Goal: Information Seeking & Learning: Learn about a topic

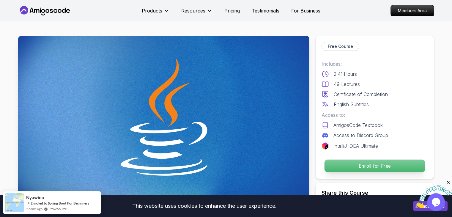
click at [340, 167] on p "Enroll for Free" at bounding box center [374, 166] width 101 height 12
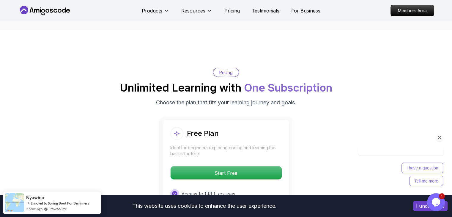
scroll to position [1142, 0]
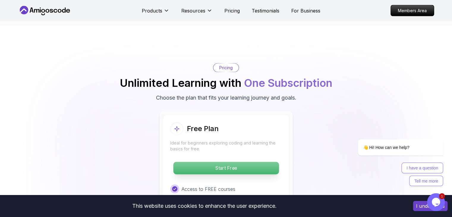
click at [269, 162] on p "Start Free" at bounding box center [226, 168] width 106 height 12
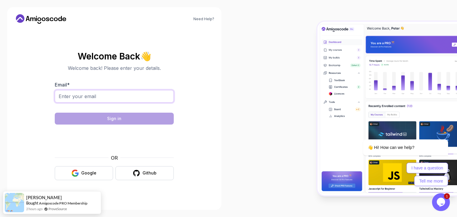
click at [120, 95] on input "Email *" at bounding box center [114, 96] width 119 height 12
type input "shafiullashaik424@gmail.com"
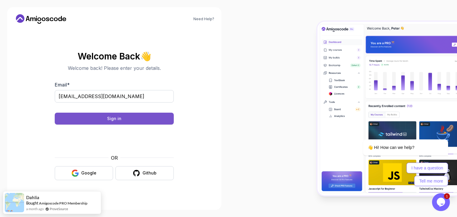
click at [153, 117] on button "Sign in" at bounding box center [114, 119] width 119 height 12
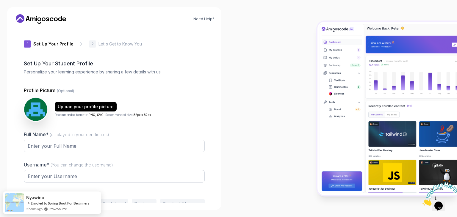
type input "spicymustangc6fe3"
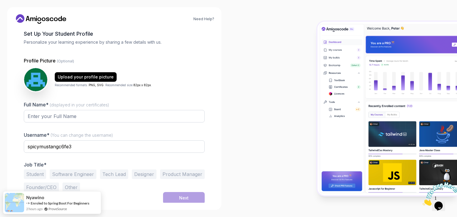
scroll to position [31, 0]
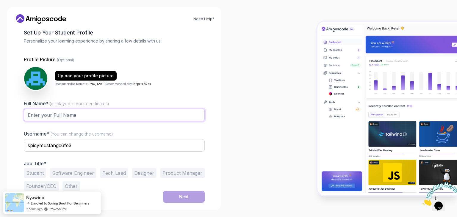
click at [126, 114] on input "Full Name* (displayed in your certificates)" at bounding box center [114, 115] width 181 height 12
type input "SHAIK SHAFIULLA SHARUKH"
drag, startPoint x: 101, startPoint y: 146, endPoint x: 0, endPoint y: 145, distance: 101.4
click at [0, 145] on div "Need Help? 1 Set Up Your Profile 1 Set Up Your Profile 2 Let's Get to Know You …" at bounding box center [114, 108] width 228 height 217
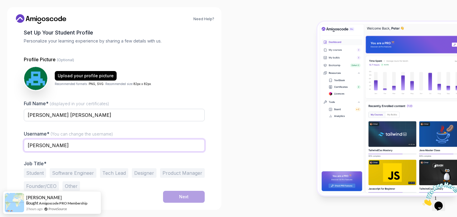
type input "Sharukh"
click at [43, 173] on button "Student" at bounding box center [35, 173] width 22 height 10
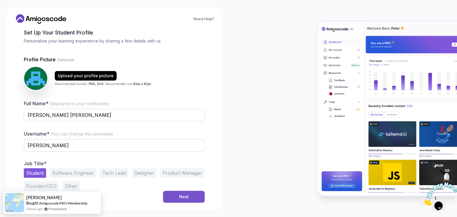
click at [193, 198] on button "Next" at bounding box center [184, 197] width 42 height 12
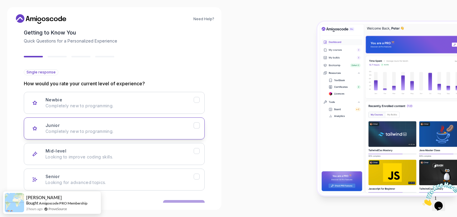
scroll to position [49, 0]
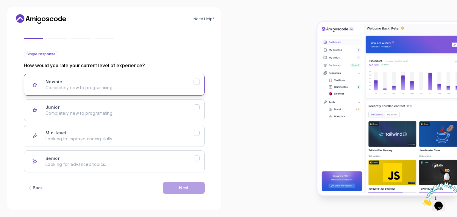
click at [197, 83] on icon "Newbie" at bounding box center [197, 82] width 6 height 6
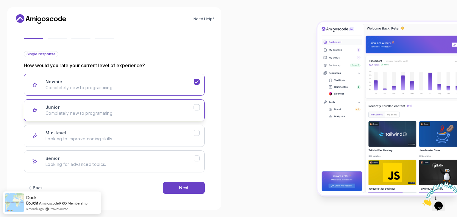
click at [196, 105] on icon "Junior" at bounding box center [197, 108] width 6 height 6
click at [183, 184] on button "Next" at bounding box center [184, 188] width 42 height 12
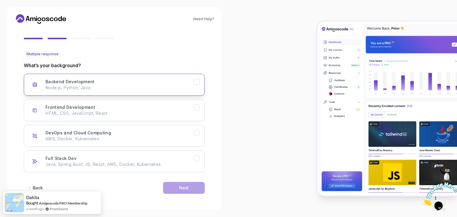
click at [198, 91] on button "Backend Development Node.js, Python, Java" at bounding box center [114, 85] width 181 height 22
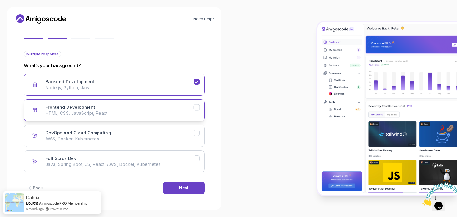
click at [197, 109] on icon "Frontend Development" at bounding box center [197, 108] width 6 height 6
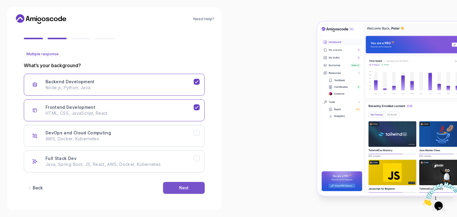
click at [189, 184] on button "Next" at bounding box center [184, 188] width 42 height 12
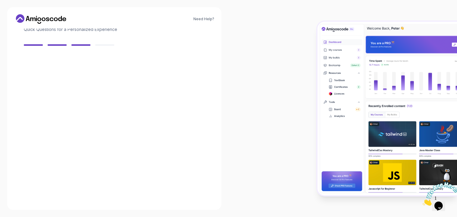
scroll to position [43, 0]
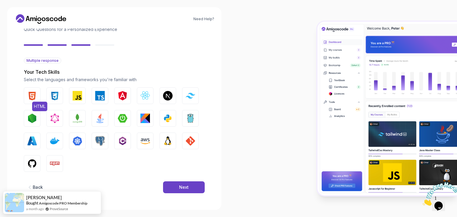
click at [35, 98] on img "button" at bounding box center [32, 96] width 10 height 10
click at [49, 96] on button "CSS" at bounding box center [54, 95] width 17 height 17
click at [95, 115] on button "Java" at bounding box center [100, 118] width 17 height 17
click at [160, 115] on button "Python" at bounding box center [167, 118] width 17 height 17
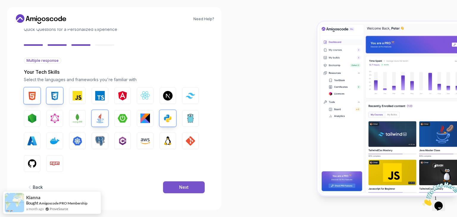
click at [178, 187] on button "Next" at bounding box center [184, 187] width 42 height 12
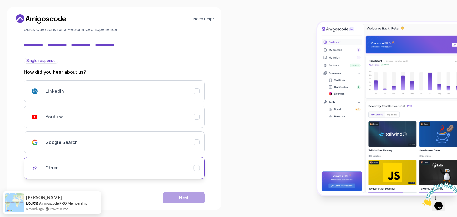
drag, startPoint x: 128, startPoint y: 155, endPoint x: 127, endPoint y: 165, distance: 9.6
click at [127, 165] on div "LinkedIn Youtube Google Search Other..." at bounding box center [114, 129] width 181 height 99
click at [127, 165] on div "Other..." at bounding box center [120, 168] width 148 height 12
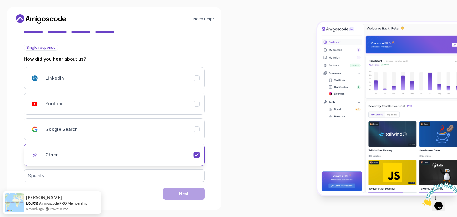
scroll to position [62, 0]
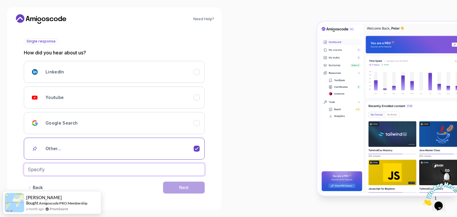
click at [124, 168] on input "text" at bounding box center [114, 169] width 181 height 12
type input "R"
type input "By Friend"
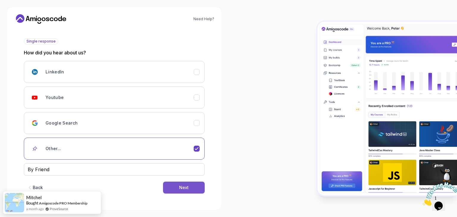
click at [184, 188] on div "Next" at bounding box center [184, 188] width 10 height 6
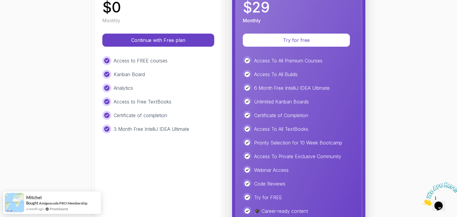
scroll to position [131, 0]
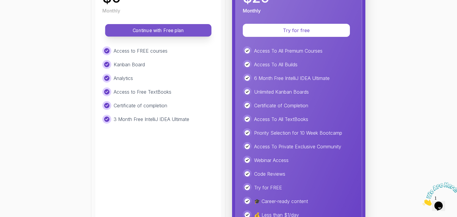
click at [170, 27] on p "Continue with Free plan" at bounding box center [158, 30] width 93 height 7
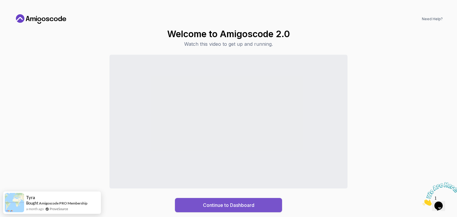
click at [261, 201] on button "Continue to Dashboard" at bounding box center [228, 205] width 107 height 14
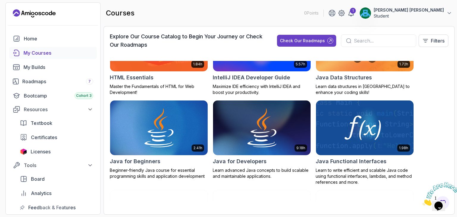
scroll to position [410, 0]
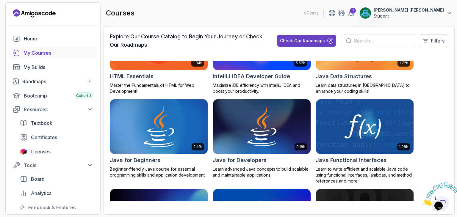
click at [162, 129] on img at bounding box center [159, 126] width 102 height 57
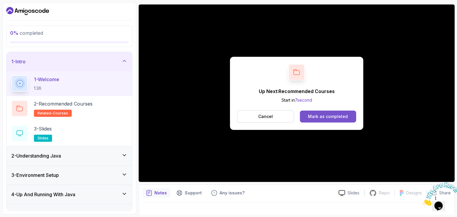
click at [322, 118] on div "Mark as completed" at bounding box center [328, 117] width 40 height 6
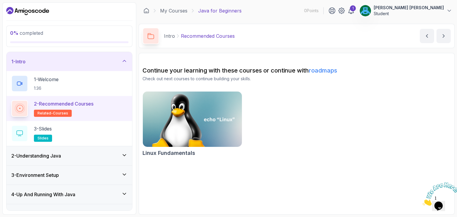
click at [69, 105] on p "2 - Recommended Courses" at bounding box center [63, 103] width 59 height 7
click at [321, 72] on link "roadmaps" at bounding box center [323, 70] width 28 height 7
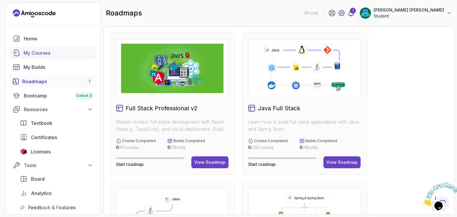
click at [60, 53] on div "My Courses" at bounding box center [58, 52] width 70 height 7
click at [356, 10] on div "1" at bounding box center [353, 11] width 6 height 6
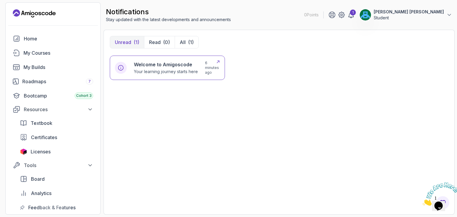
click at [157, 65] on h6 "Welcome to Amigoscode" at bounding box center [166, 64] width 64 height 7
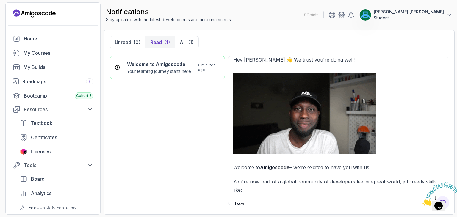
scroll to position [11, 0]
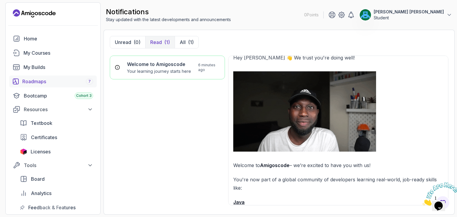
drag, startPoint x: 49, startPoint y: 82, endPoint x: 59, endPoint y: 81, distance: 9.6
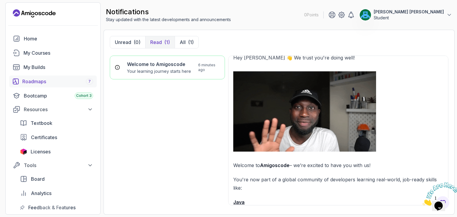
click at [49, 82] on div "Roadmaps 7" at bounding box center [57, 81] width 71 height 7
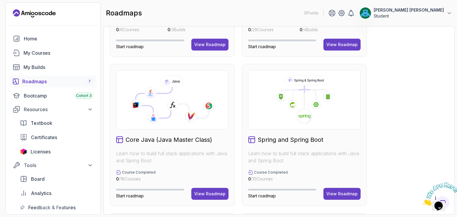
scroll to position [137, 0]
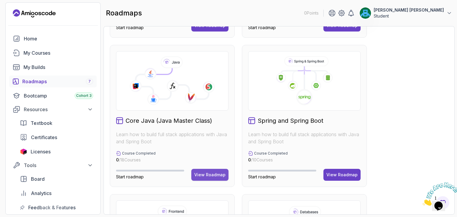
click at [200, 173] on div "View Roadmap" at bounding box center [209, 175] width 31 height 6
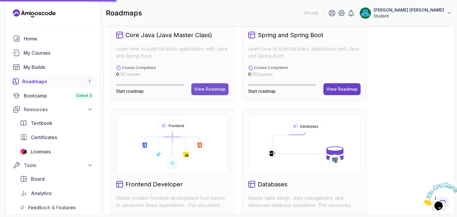
scroll to position [197, 0]
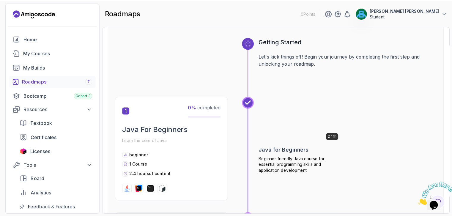
scroll to position [58, 0]
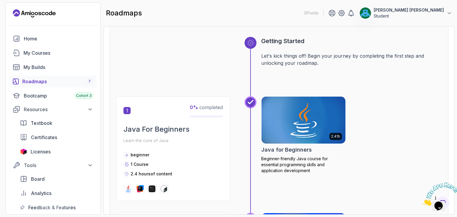
click at [304, 117] on img at bounding box center [303, 119] width 88 height 49
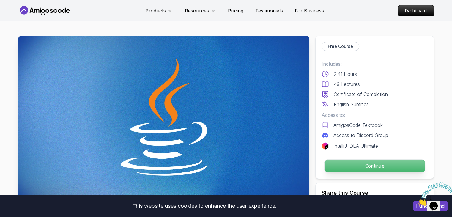
click at [405, 169] on p "Continue" at bounding box center [374, 166] width 101 height 12
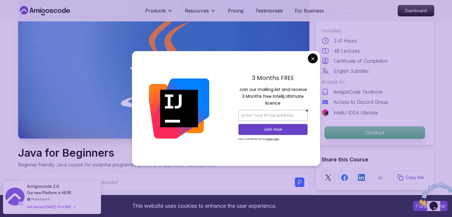
scroll to position [61, 0]
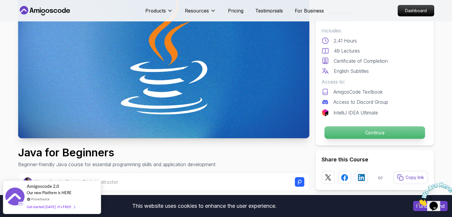
click at [336, 136] on p "Continue" at bounding box center [374, 132] width 101 height 12
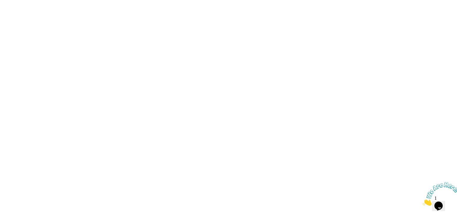
click at [422, 202] on icon "Close" at bounding box center [422, 204] width 0 height 5
click at [439, 202] on icon "$i18n('chat', 'chat_widget')" at bounding box center [438, 206] width 8 height 9
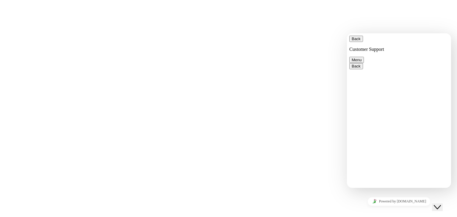
click at [353, 42] on button "Back" at bounding box center [356, 39] width 14 height 6
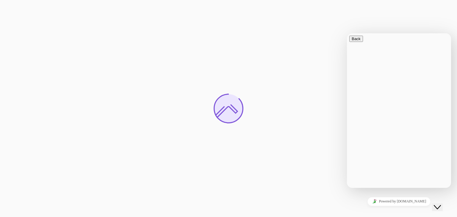
click at [284, 80] on div at bounding box center [228, 108] width 457 height 217
click at [441, 204] on div "Close Chat This icon closes the chat window." at bounding box center [437, 207] width 7 height 7
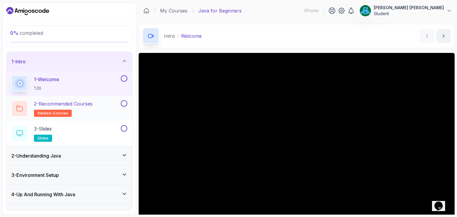
click at [124, 106] on button at bounding box center [124, 103] width 7 height 7
click at [123, 101] on icon at bounding box center [123, 104] width 5 height 6
click at [125, 75] on button at bounding box center [124, 78] width 7 height 7
click at [102, 103] on div "2 - Recommended Courses related-courses" at bounding box center [65, 108] width 108 height 17
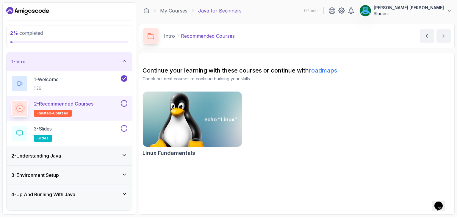
click at [164, 123] on img at bounding box center [192, 119] width 104 height 58
click at [80, 128] on div "3 - Slides slides" at bounding box center [65, 133] width 108 height 17
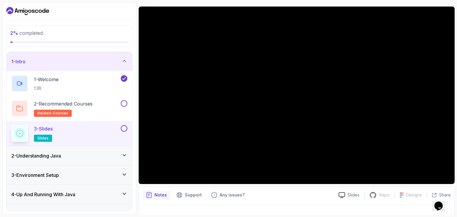
scroll to position [46, 0]
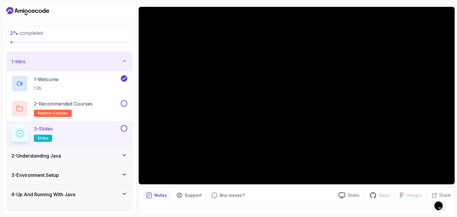
click at [124, 104] on button at bounding box center [124, 103] width 7 height 7
click at [124, 104] on icon at bounding box center [123, 104] width 5 height 6
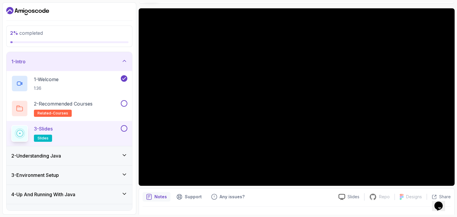
scroll to position [43, 0]
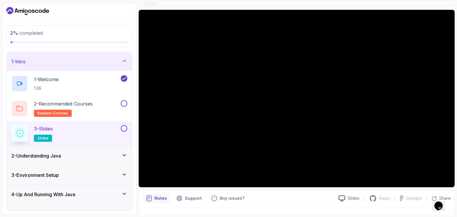
click at [125, 130] on button at bounding box center [124, 128] width 7 height 7
click at [127, 101] on button at bounding box center [124, 103] width 7 height 7
click at [124, 62] on icon at bounding box center [124, 61] width 6 height 6
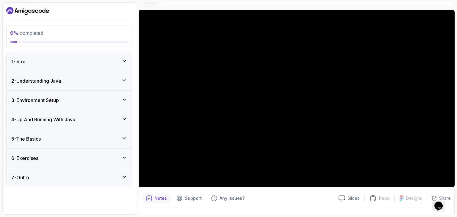
click at [122, 79] on icon at bounding box center [124, 80] width 6 height 6
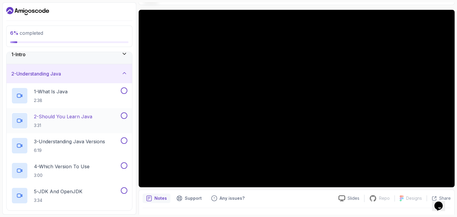
scroll to position [0, 0]
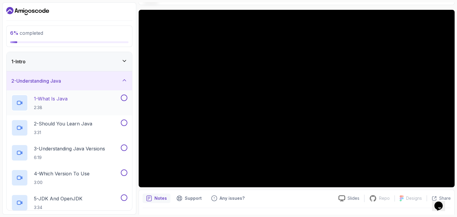
click at [75, 98] on div "1 - What Is Java 2:38" at bounding box center [65, 103] width 108 height 17
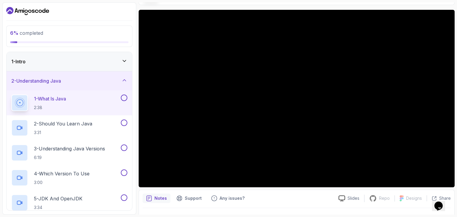
click at [11, 95] on button "1 - What Is Java 2:38" at bounding box center [69, 103] width 116 height 17
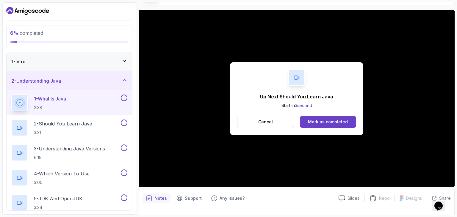
click at [122, 96] on button at bounding box center [124, 98] width 7 height 7
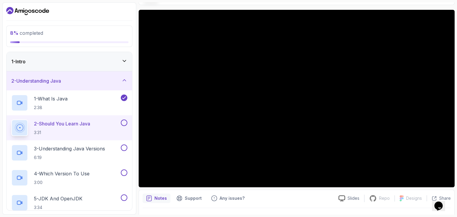
click at [87, 124] on p "2 - Should You Learn Java" at bounding box center [62, 123] width 56 height 7
click at [11, 120] on button "2 - Should You Learn Java 3:31" at bounding box center [69, 128] width 116 height 17
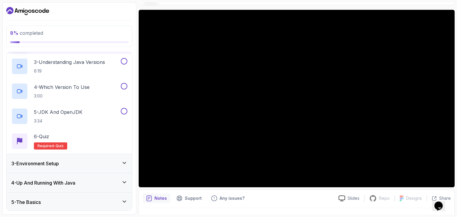
scroll to position [90, 0]
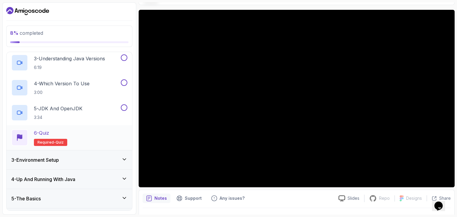
click at [62, 132] on div "6 - Quiz" at bounding box center [50, 132] width 33 height 7
click at [47, 131] on p "6 - Quiz" at bounding box center [41, 132] width 15 height 7
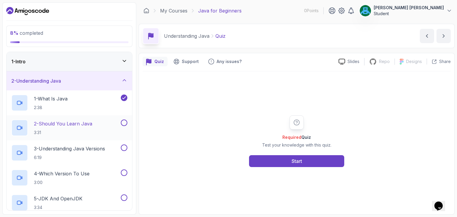
click at [123, 122] on button at bounding box center [124, 123] width 7 height 7
click at [126, 148] on button at bounding box center [124, 148] width 7 height 7
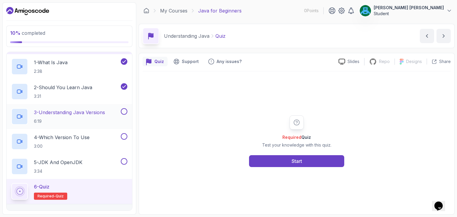
scroll to position [37, 0]
click at [123, 138] on button at bounding box center [124, 136] width 7 height 7
click at [124, 161] on button at bounding box center [124, 161] width 7 height 7
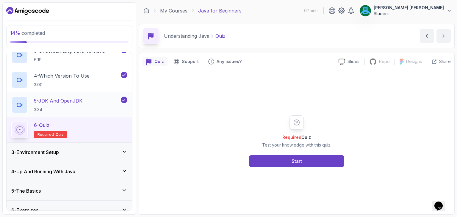
scroll to position [98, 0]
click at [264, 161] on button "Start" at bounding box center [296, 161] width 95 height 12
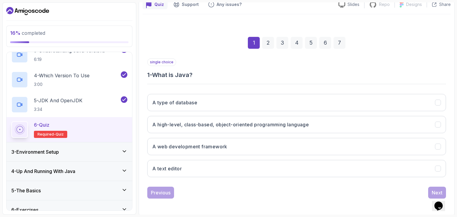
scroll to position [57, 0]
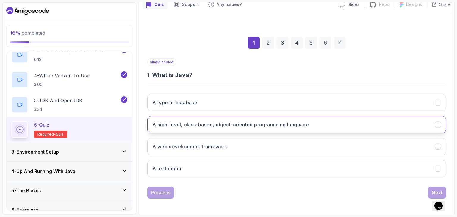
click at [267, 126] on h3 "A high-level, class-based, object-oriented programming language" at bounding box center [230, 124] width 156 height 7
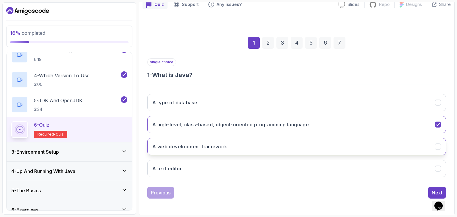
click at [275, 148] on button "A web development framework" at bounding box center [296, 146] width 299 height 17
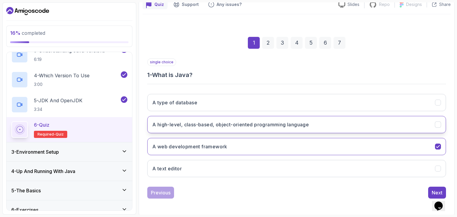
click at [276, 128] on button "A high-level, class-based, object-oriented programming language" at bounding box center [296, 124] width 299 height 17
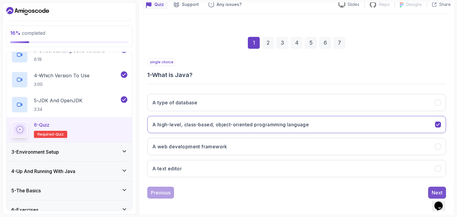
click at [432, 188] on button "Next" at bounding box center [437, 193] width 18 height 12
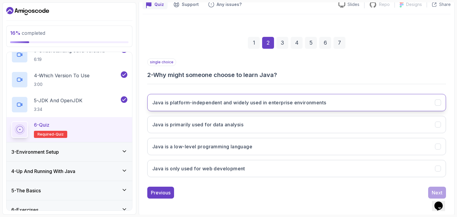
click at [291, 101] on h3 "Java is platform-independent and widely used in enterprise environments" at bounding box center [239, 102] width 174 height 7
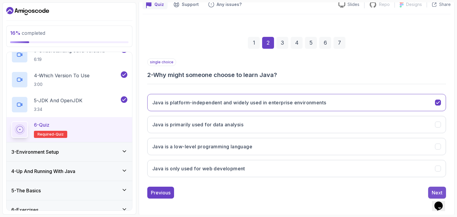
click at [429, 189] on button "Next" at bounding box center [437, 193] width 18 height 12
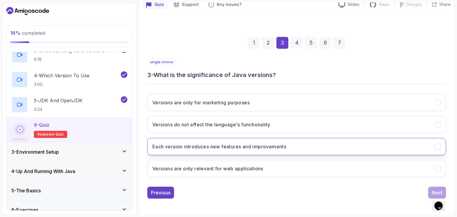
click at [261, 145] on h3 "Each version introduces new features and improvements" at bounding box center [219, 146] width 134 height 7
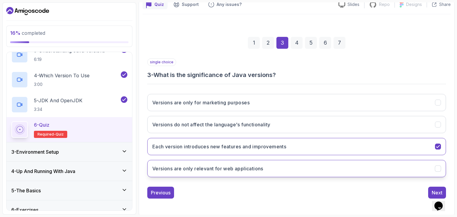
click at [272, 162] on button "Versions are only relevant for web applications" at bounding box center [296, 168] width 299 height 17
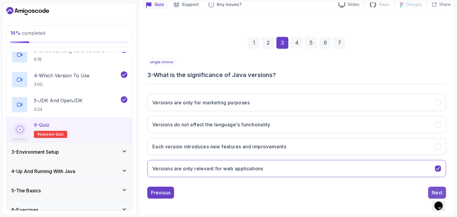
click at [429, 191] on button "Next" at bounding box center [437, 193] width 18 height 12
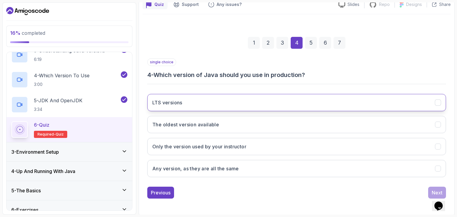
click at [308, 94] on button "LTS versions" at bounding box center [296, 102] width 299 height 17
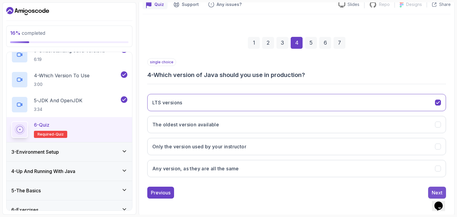
click at [437, 190] on div "Next" at bounding box center [437, 192] width 11 height 7
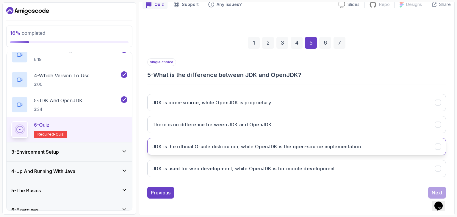
click at [279, 138] on button "JDK is the official Oracle distribution, while OpenJDK is the open-source imple…" at bounding box center [296, 146] width 299 height 17
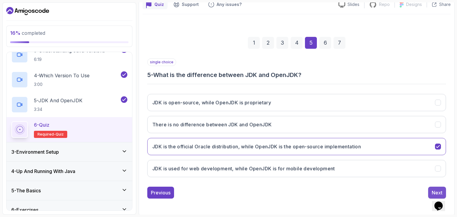
click at [430, 190] on button "Next" at bounding box center [437, 193] width 18 height 12
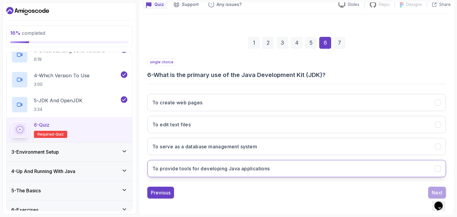
click at [277, 162] on button "To provide tools for developing Java applications" at bounding box center [296, 168] width 299 height 17
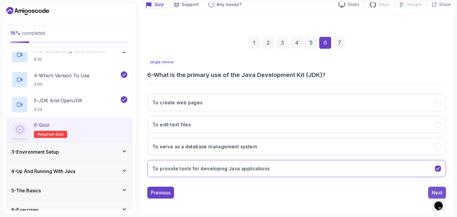
click at [429, 192] on button "Next" at bounding box center [437, 193] width 18 height 12
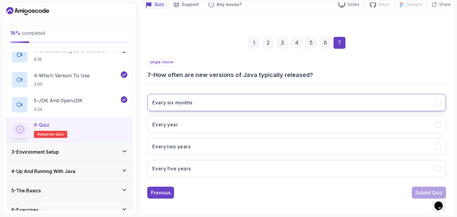
click at [272, 105] on button "Every six months" at bounding box center [296, 102] width 299 height 17
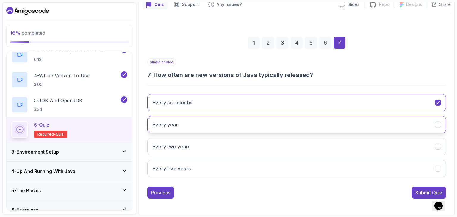
click at [283, 124] on button "Every year" at bounding box center [296, 124] width 299 height 17
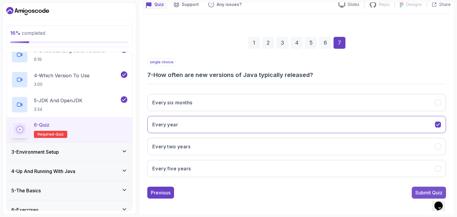
click at [416, 189] on div "Submit Quiz" at bounding box center [428, 192] width 27 height 7
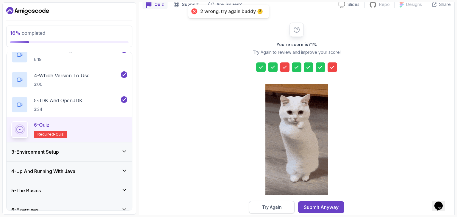
click at [284, 204] on button "Try Again" at bounding box center [272, 207] width 46 height 12
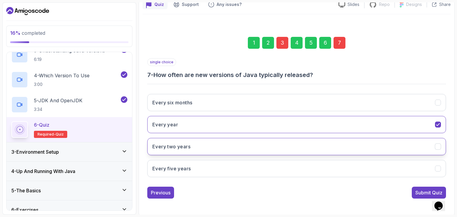
click at [316, 145] on button "Every two years" at bounding box center [296, 146] width 299 height 17
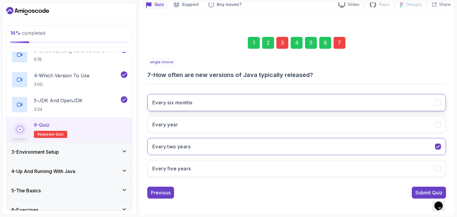
click at [336, 103] on button "Every six months" at bounding box center [296, 102] width 299 height 17
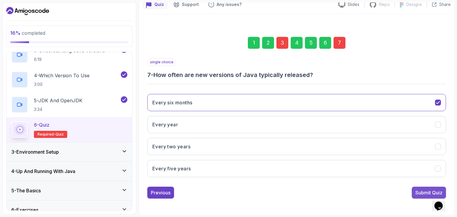
click at [425, 191] on div "Submit Quiz" at bounding box center [428, 192] width 27 height 7
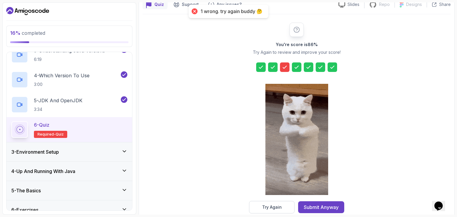
click at [283, 66] on icon at bounding box center [285, 67] width 6 height 6
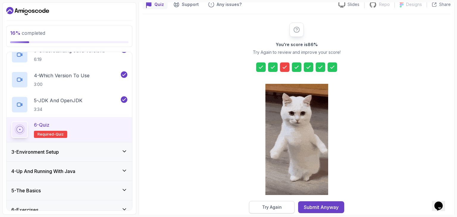
click at [272, 205] on div "Try Again" at bounding box center [272, 207] width 20 height 6
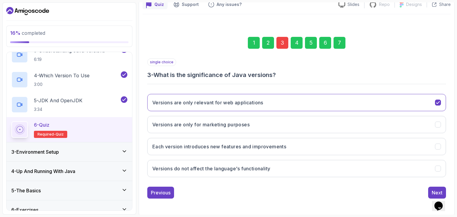
click at [299, 133] on div "Versions are only relevant for web applications Versions are only for marketing…" at bounding box center [296, 135] width 299 height 93
click at [299, 128] on button "Versions are only for marketing purposes" at bounding box center [296, 124] width 299 height 17
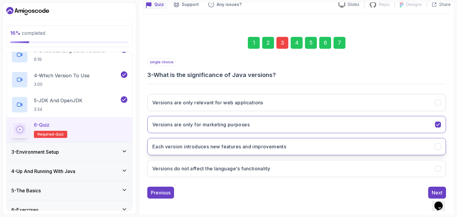
click at [301, 144] on button "Each version introduces new features and improvements" at bounding box center [296, 146] width 299 height 17
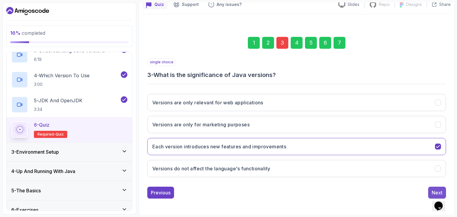
click at [428, 189] on button "Next" at bounding box center [437, 193] width 18 height 12
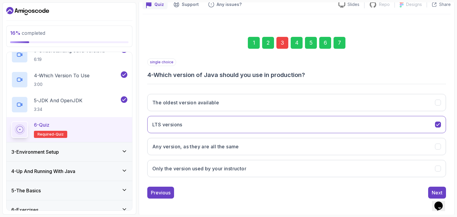
click at [337, 43] on div "7" at bounding box center [339, 43] width 12 height 12
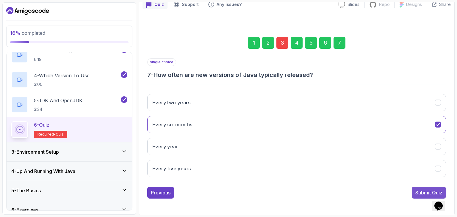
click at [421, 190] on div "Submit Quiz" at bounding box center [428, 192] width 27 height 7
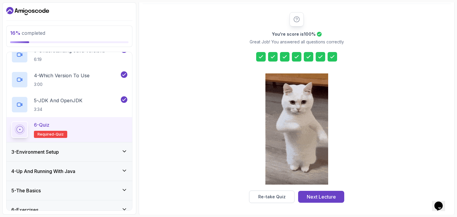
scroll to position [68, 0]
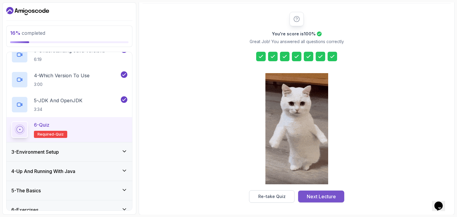
click at [329, 195] on div "Next Lecture" at bounding box center [321, 196] width 29 height 7
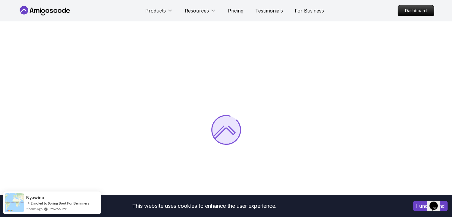
drag, startPoint x: 190, startPoint y: 164, endPoint x: 242, endPoint y: 107, distance: 77.0
click at [242, 107] on div at bounding box center [226, 129] width 452 height 217
